Goal: Information Seeking & Learning: Learn about a topic

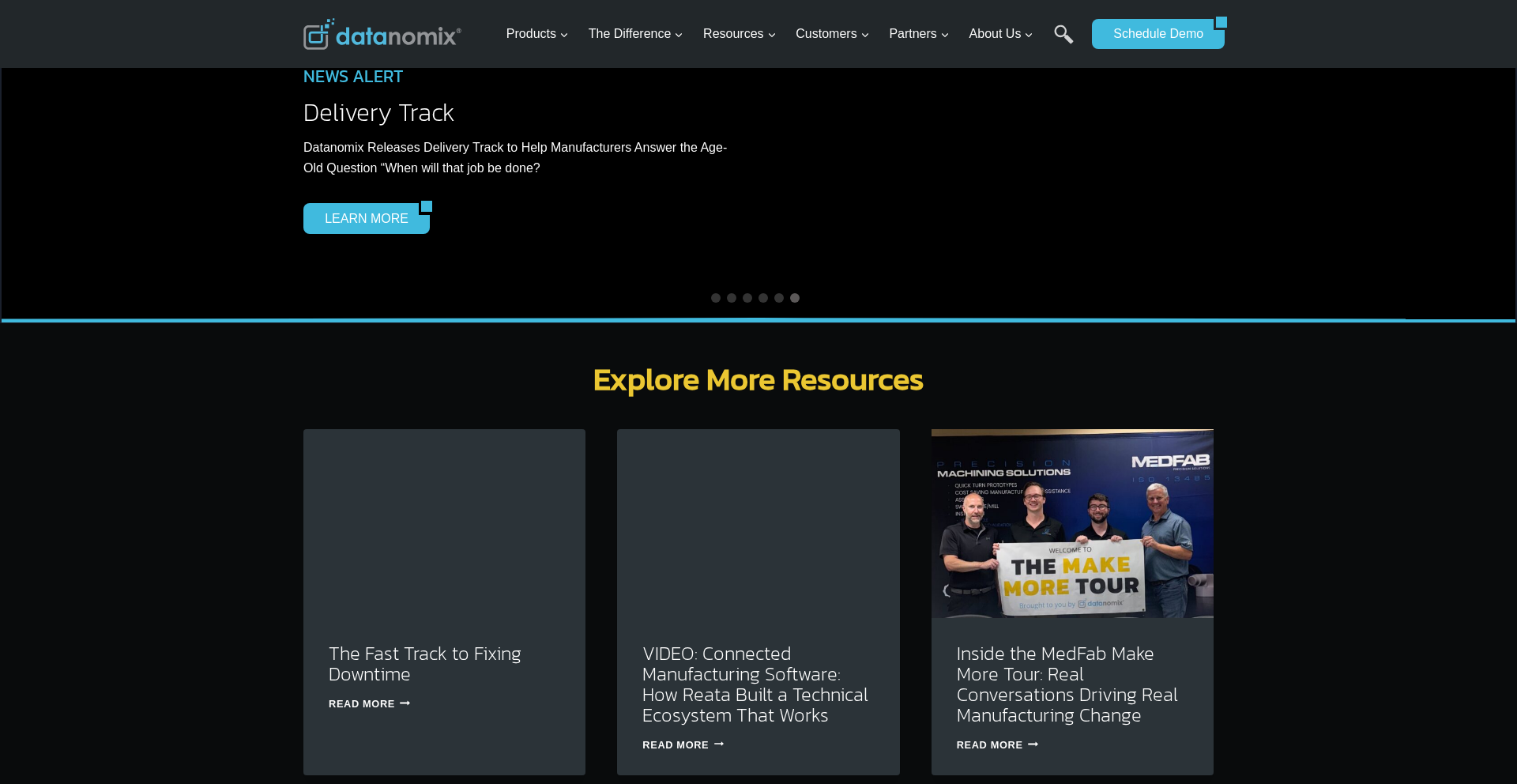
scroll to position [4416, 0]
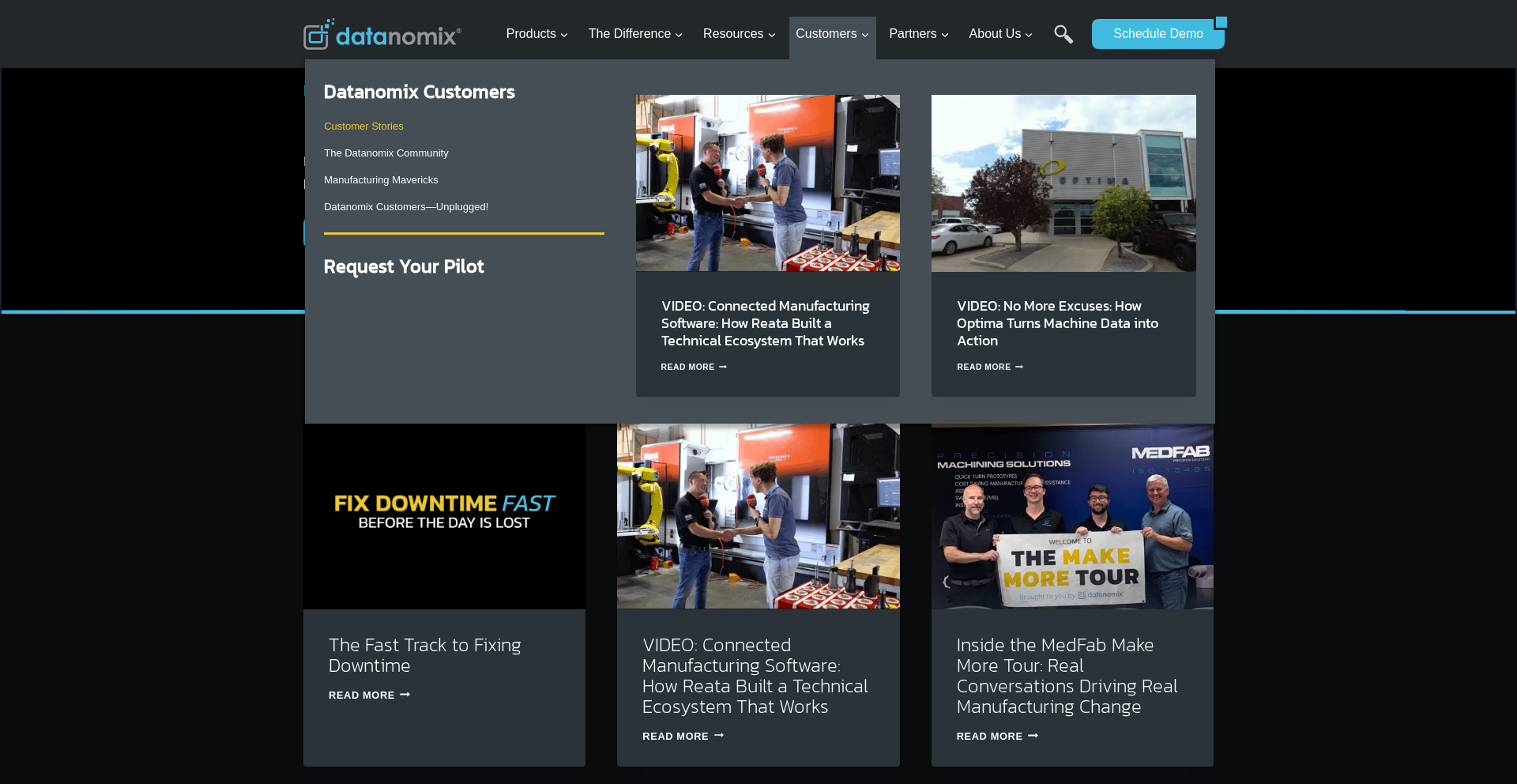
click at [395, 123] on link "Customer Stories" at bounding box center [364, 126] width 79 height 11
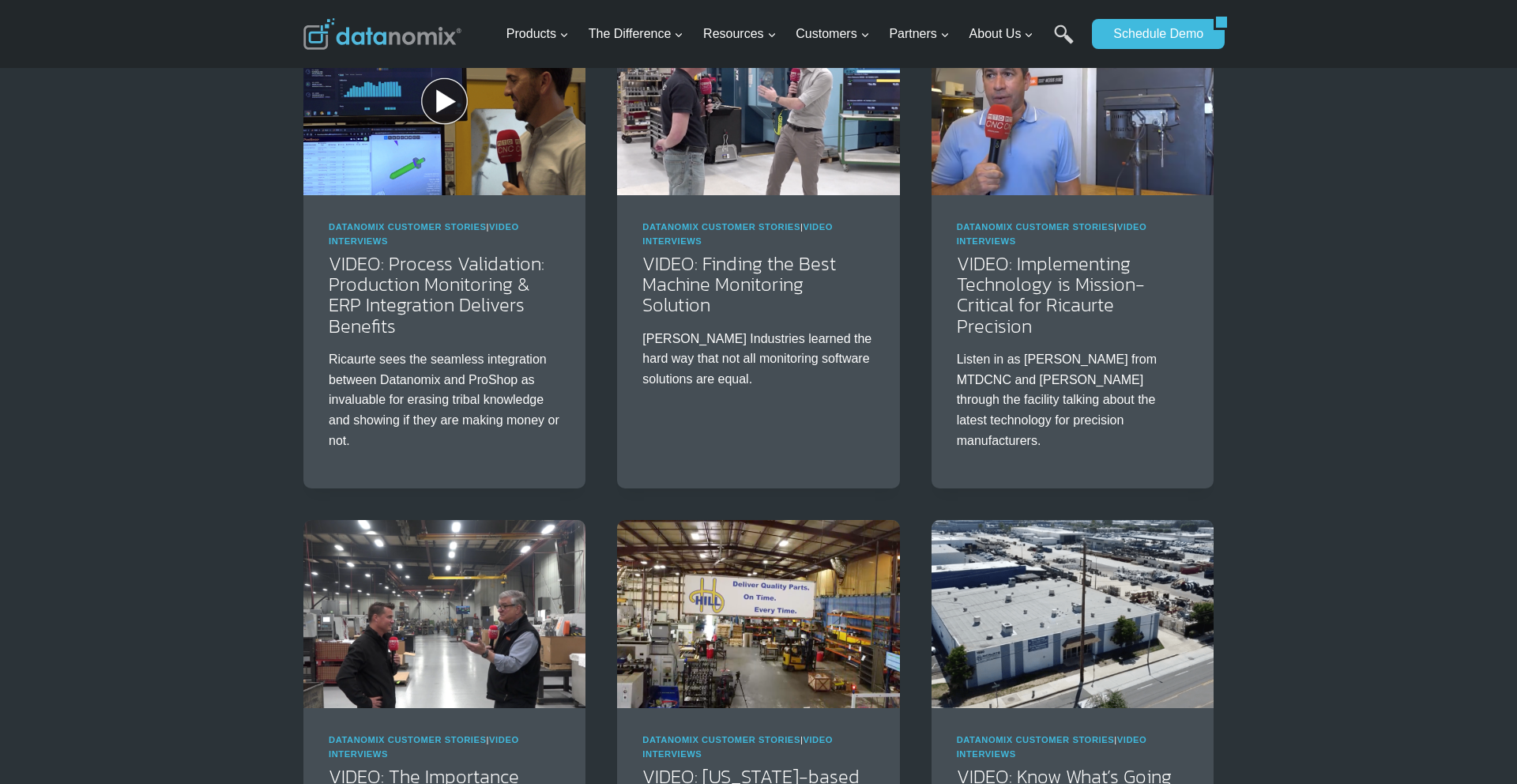
scroll to position [1713, 0]
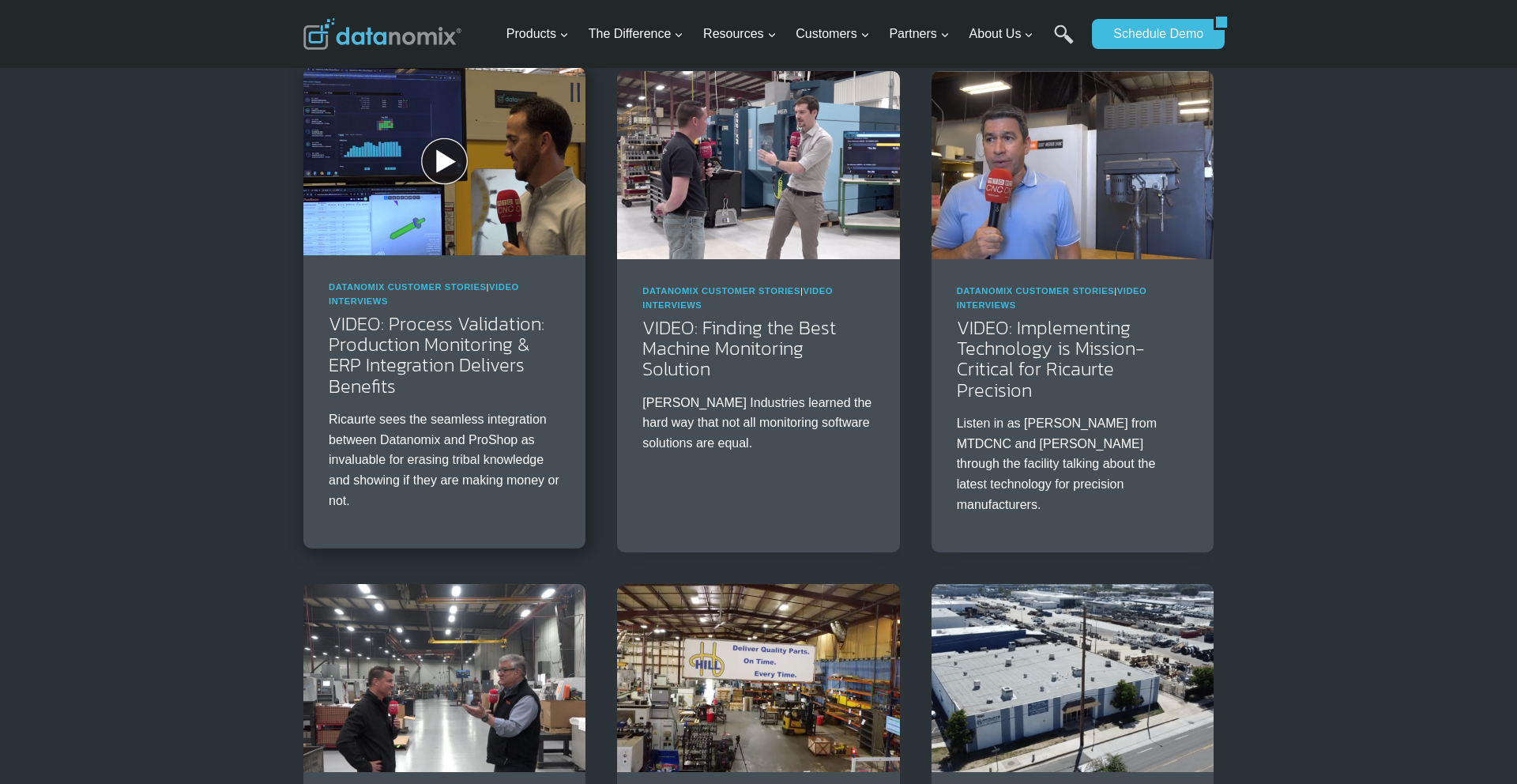
click at [454, 218] on img at bounding box center [445, 160] width 282 height 188
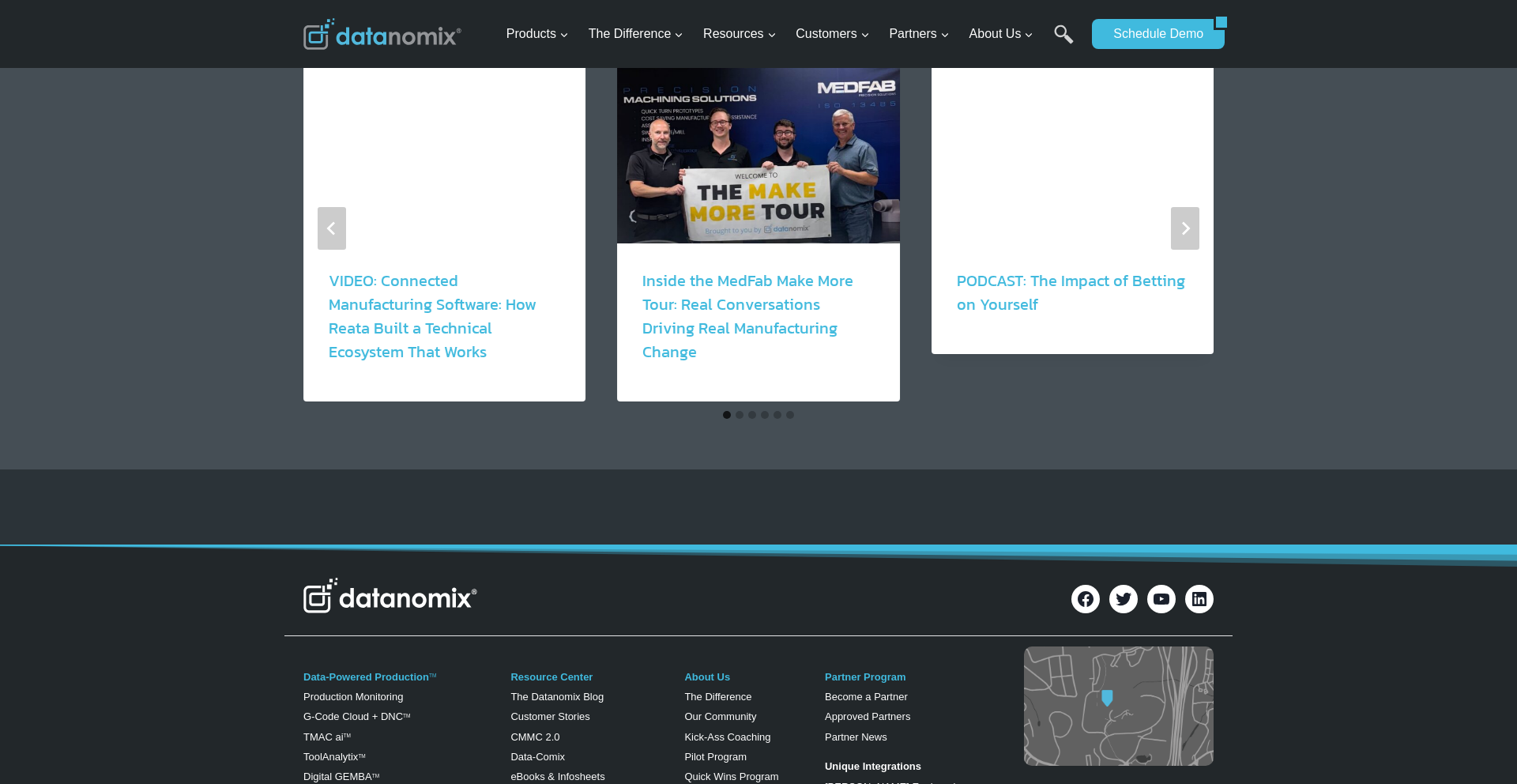
scroll to position [2280, 0]
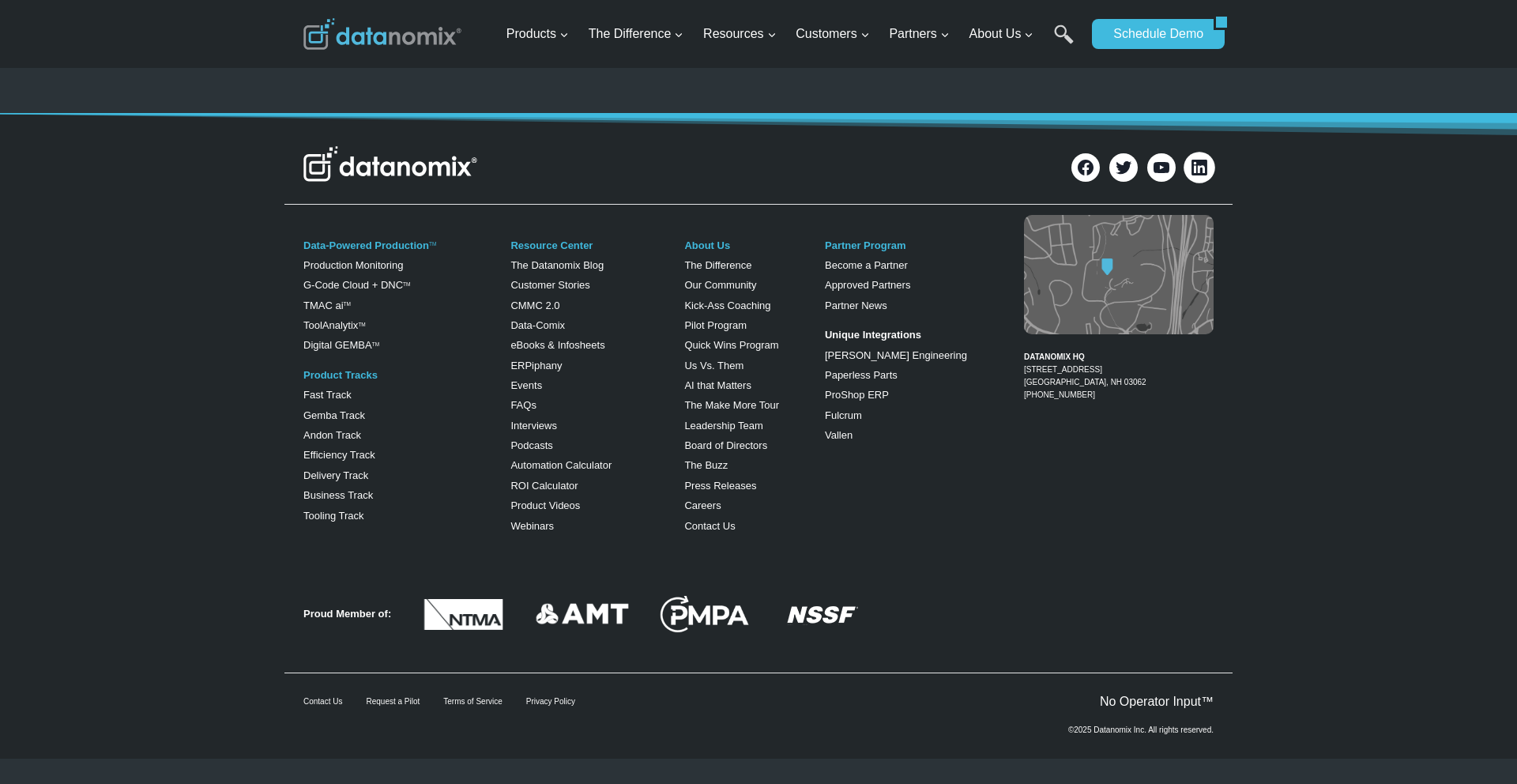
click at [1198, 165] on icon at bounding box center [1199, 167] width 21 height 21
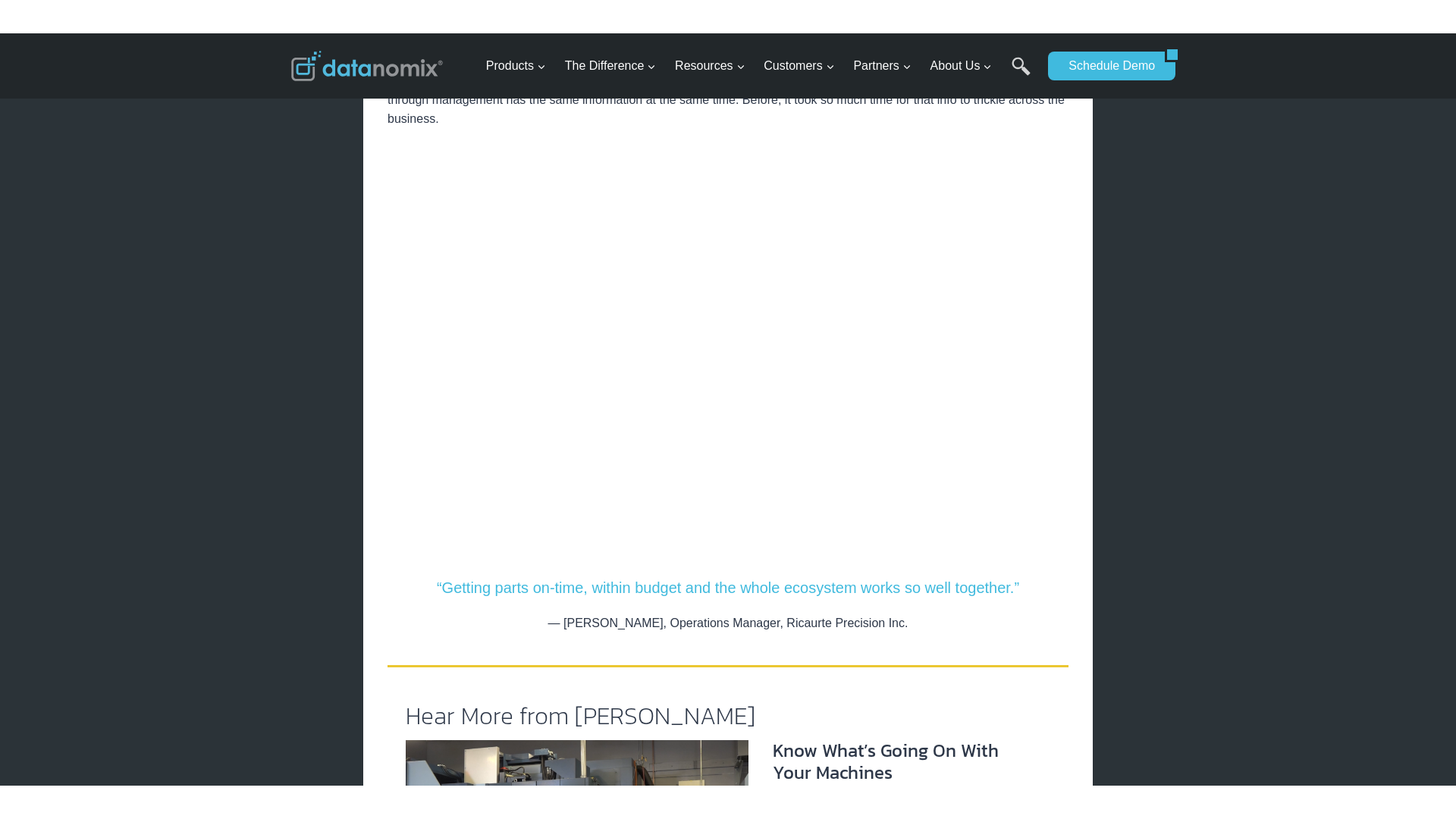
scroll to position [769, 0]
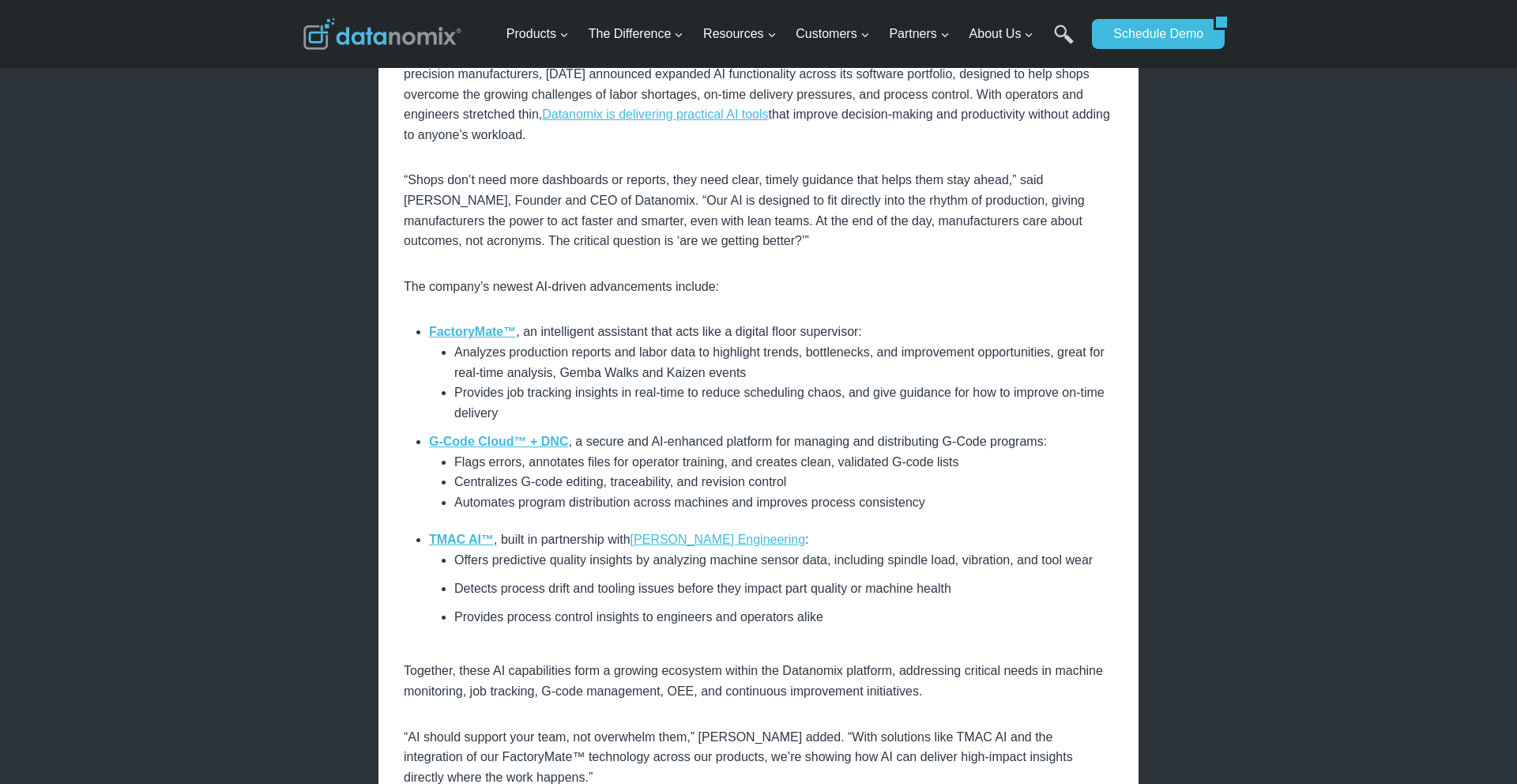
scroll to position [604, 0]
